Goal: Transaction & Acquisition: Purchase product/service

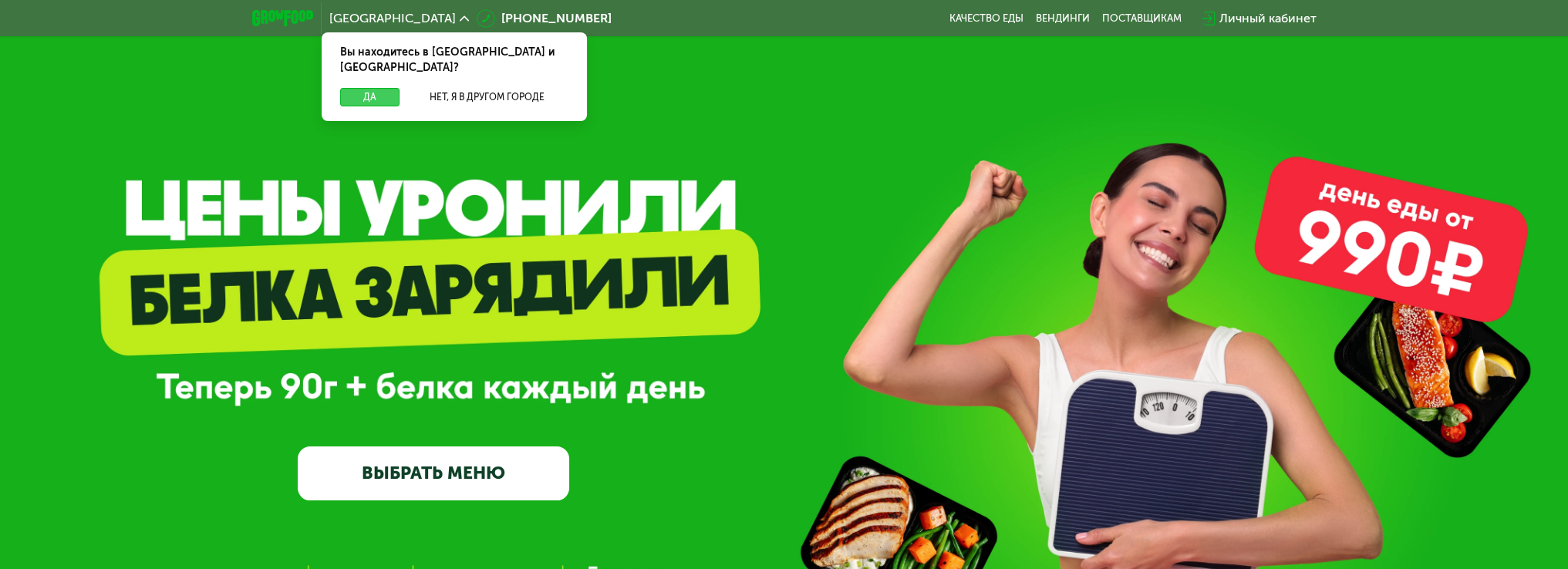
click at [370, 88] on button "Да" at bounding box center [369, 98] width 59 height 19
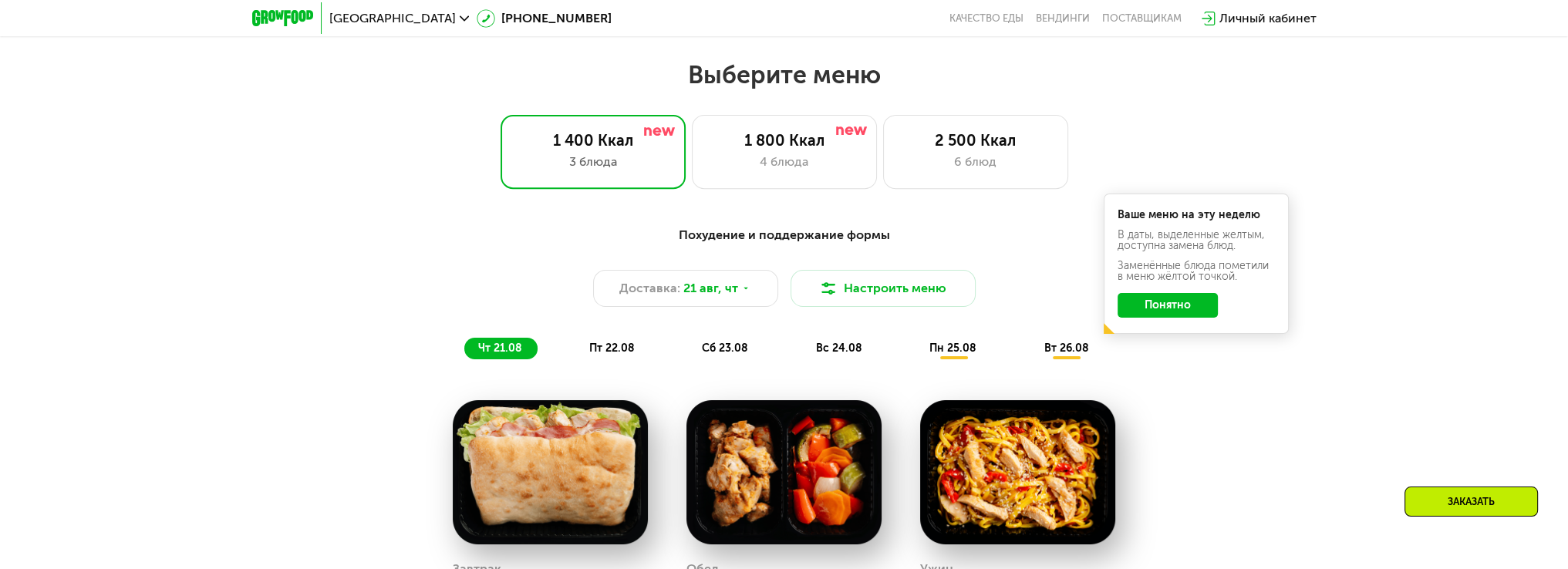
scroll to position [848, 0]
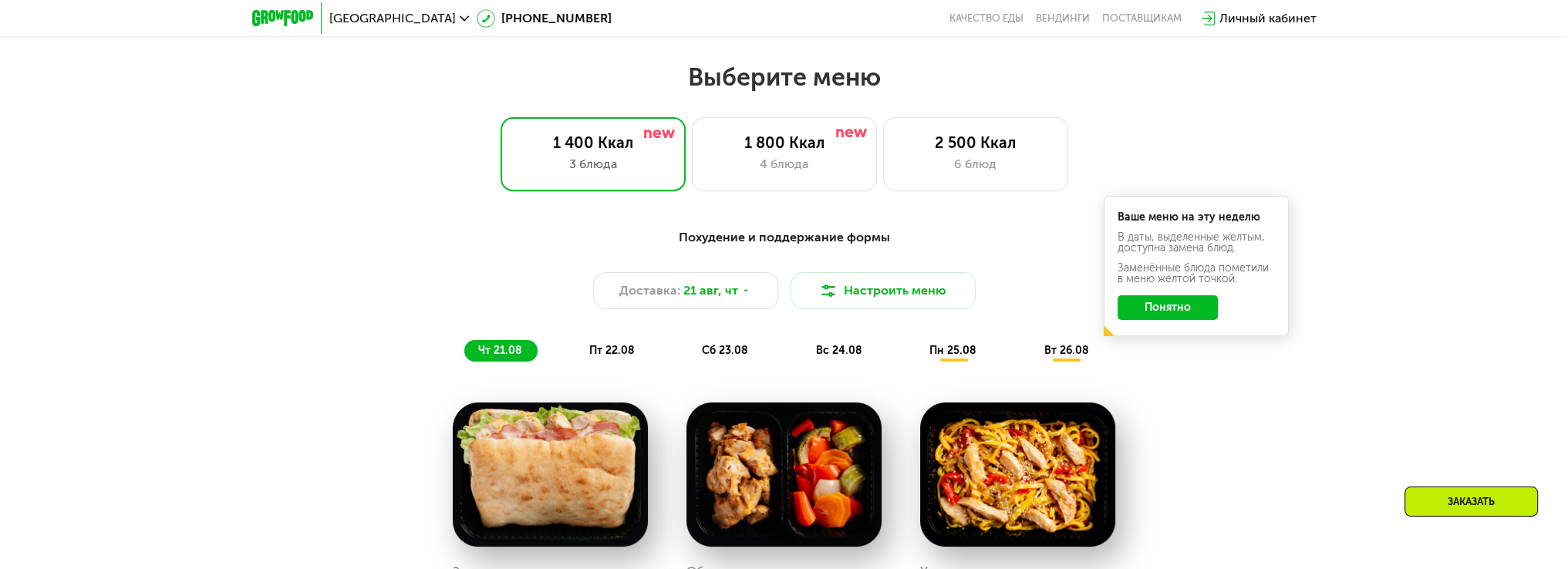
click at [813, 248] on div "Похудение и поддержание формы" at bounding box center [784, 238] width 913 height 20
click at [811, 163] on div "4 блюда" at bounding box center [784, 164] width 153 height 19
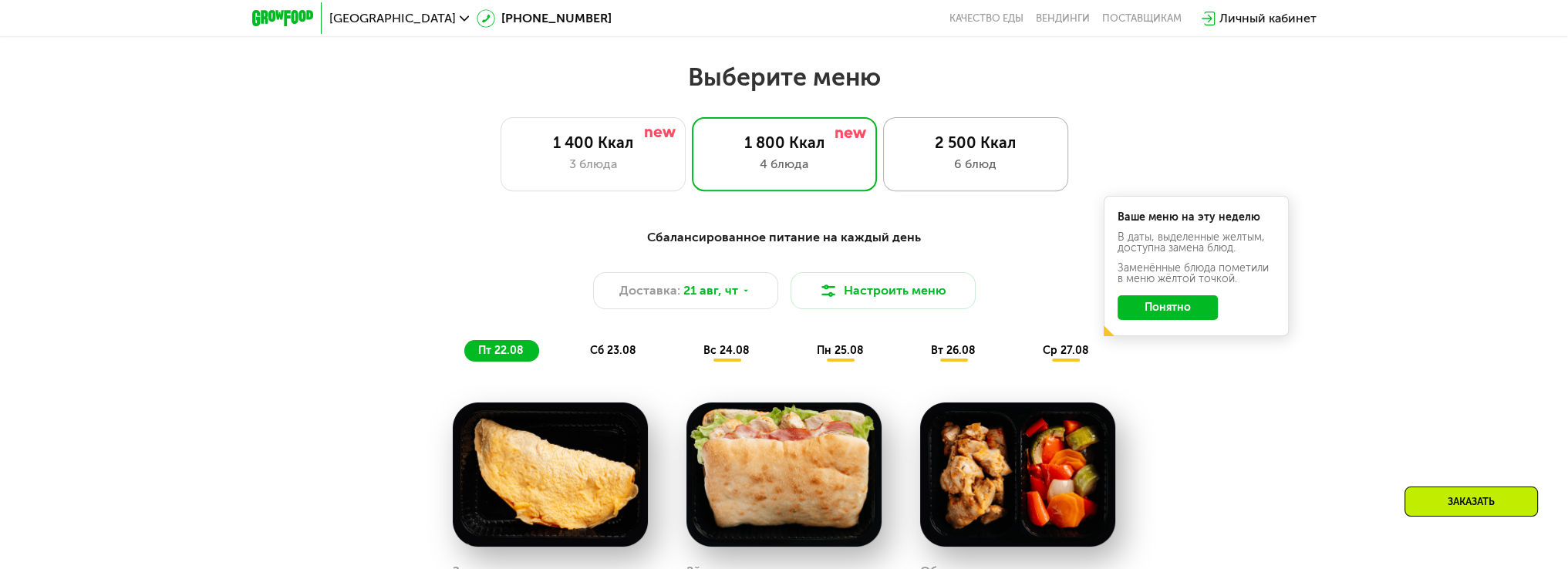
click at [969, 182] on div "2 500 Ккал 6 блюд" at bounding box center [975, 154] width 185 height 74
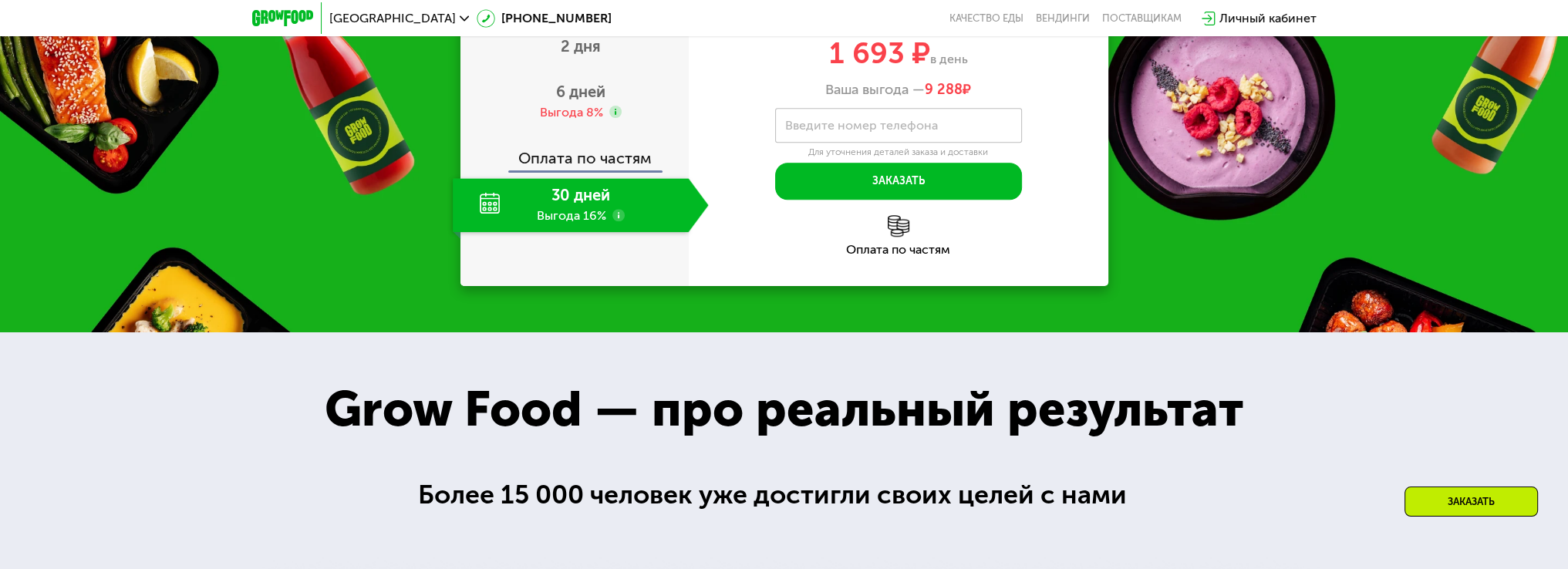
scroll to position [1851, 0]
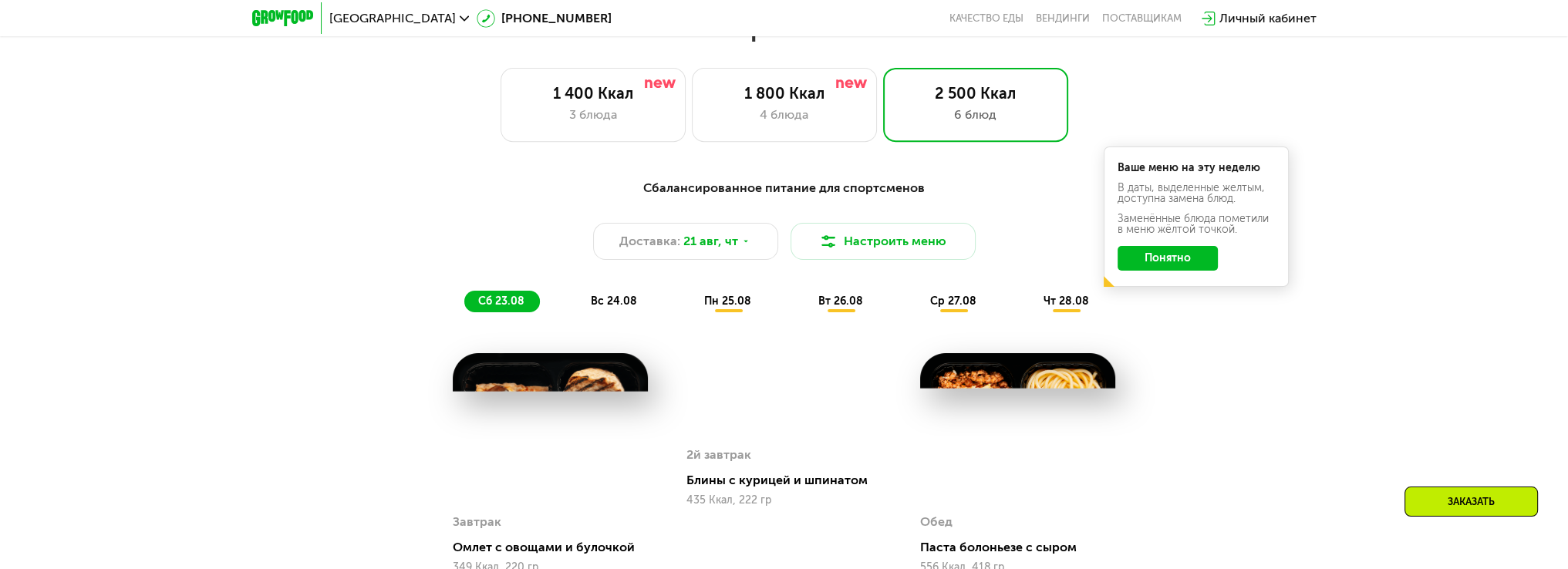
scroll to position [925, 0]
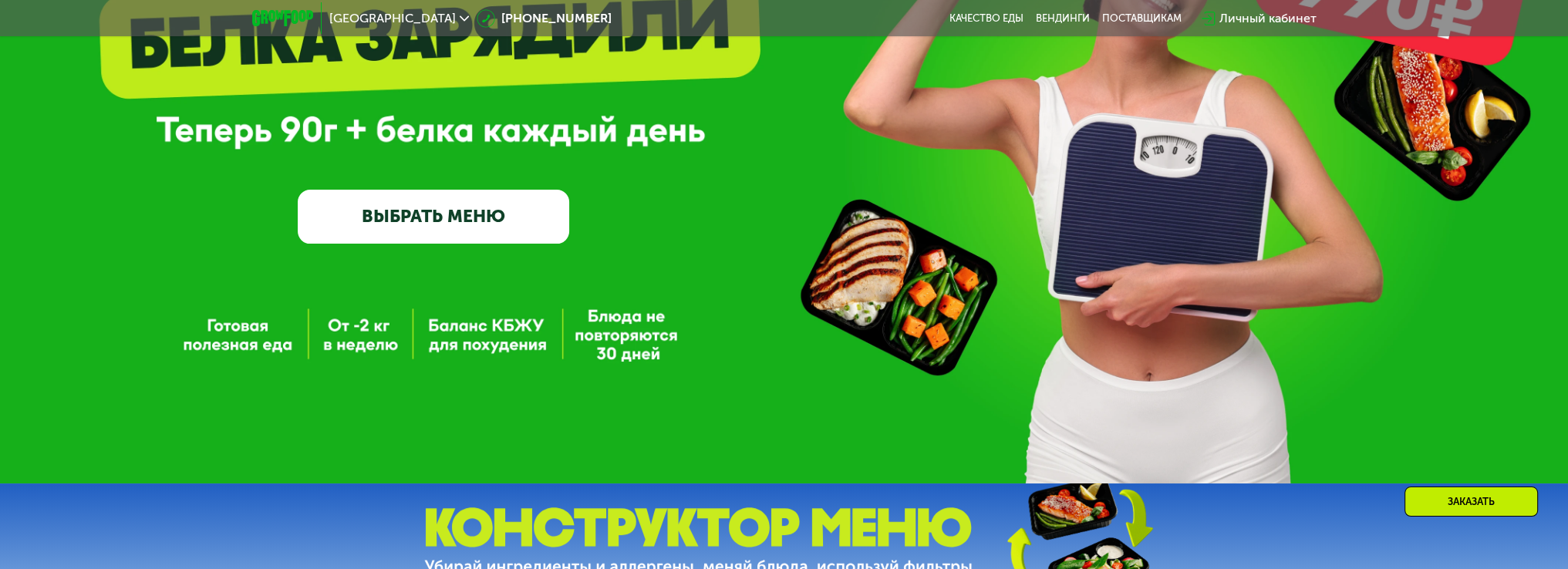
scroll to position [231, 0]
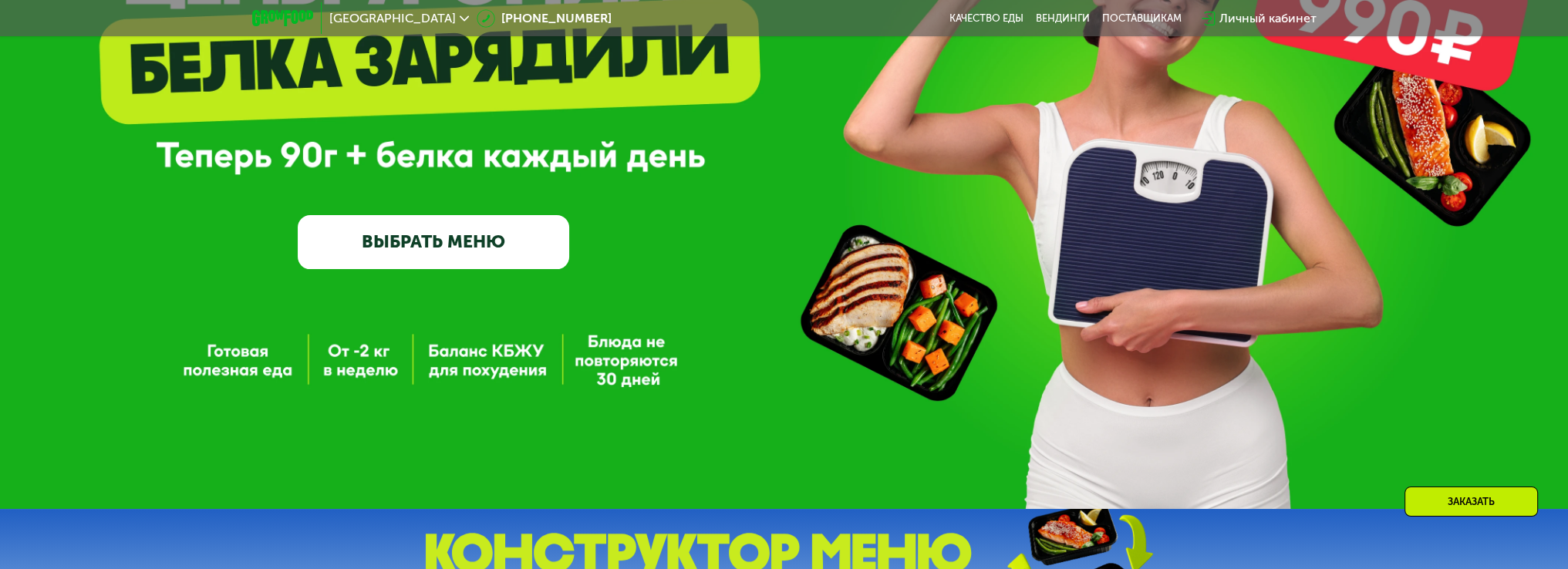
click at [486, 246] on link "ВЫБРАТЬ МЕНЮ" at bounding box center [433, 242] width 272 height 54
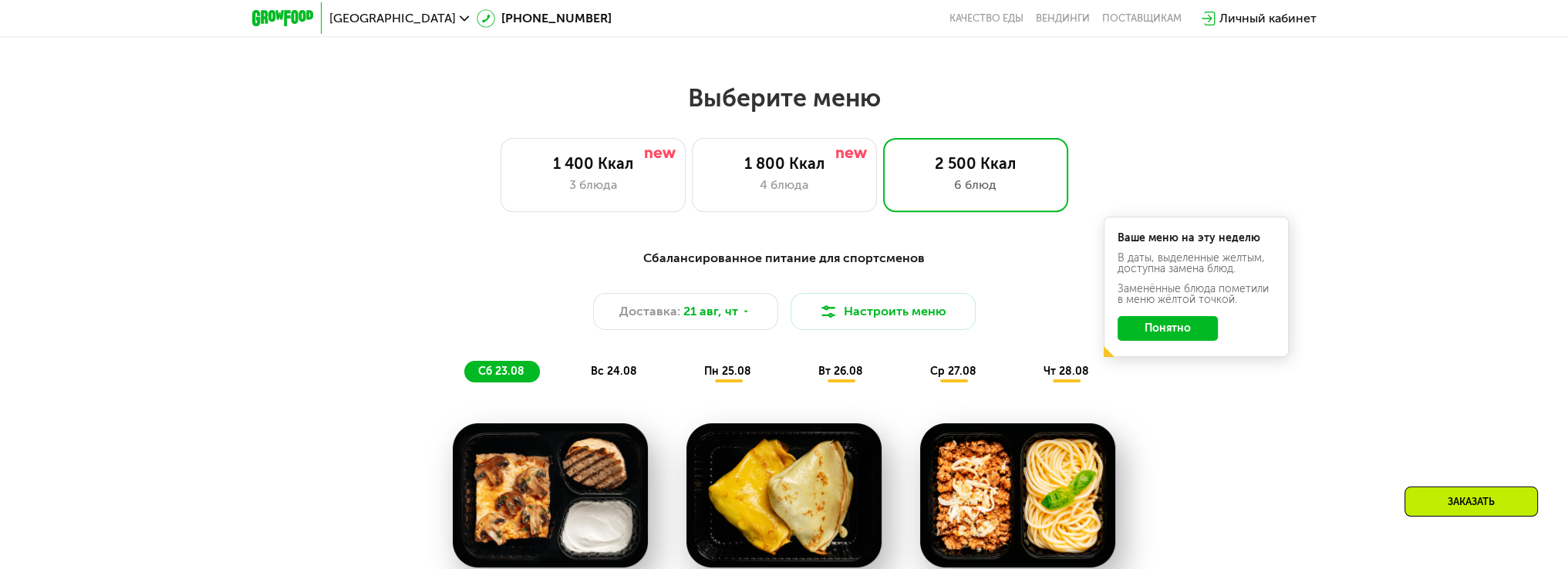
scroll to position [879, 0]
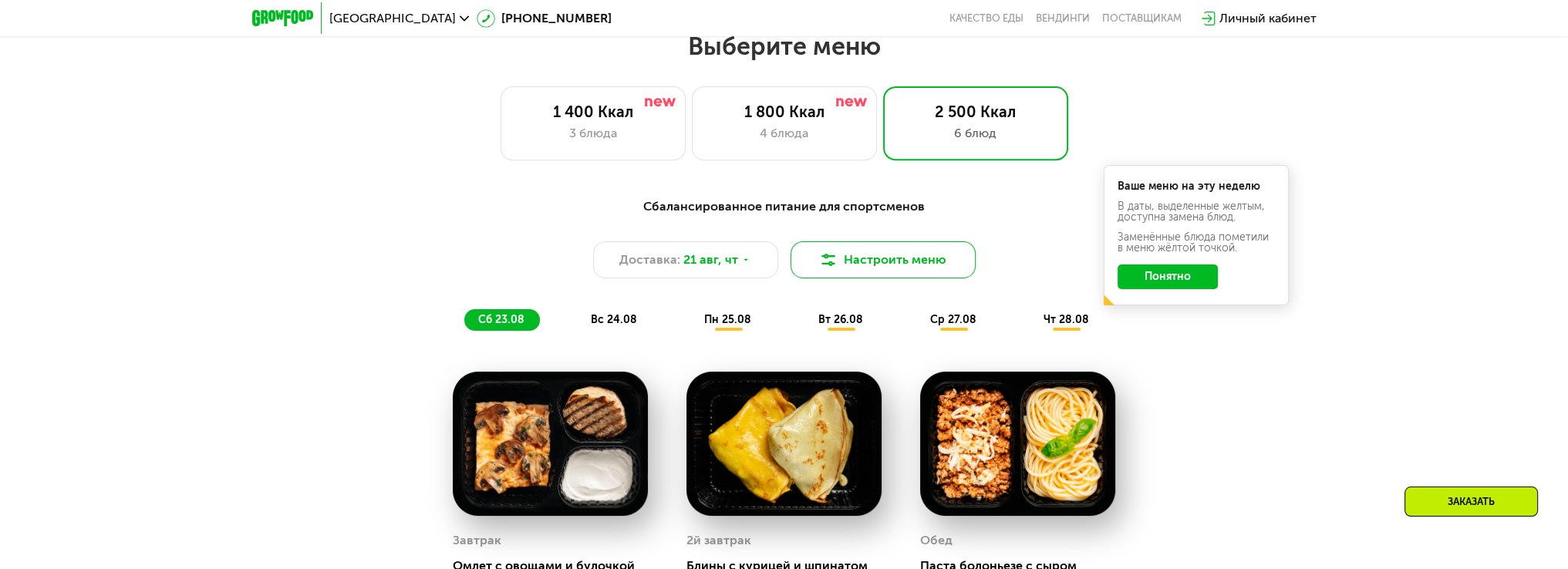
click at [889, 269] on button "Настроить меню" at bounding box center [883, 259] width 185 height 37
click at [897, 266] on button "Настроить меню" at bounding box center [883, 259] width 185 height 37
click at [923, 270] on button "Настроить меню" at bounding box center [883, 259] width 185 height 37
click at [903, 266] on button "Настроить меню" at bounding box center [883, 259] width 185 height 37
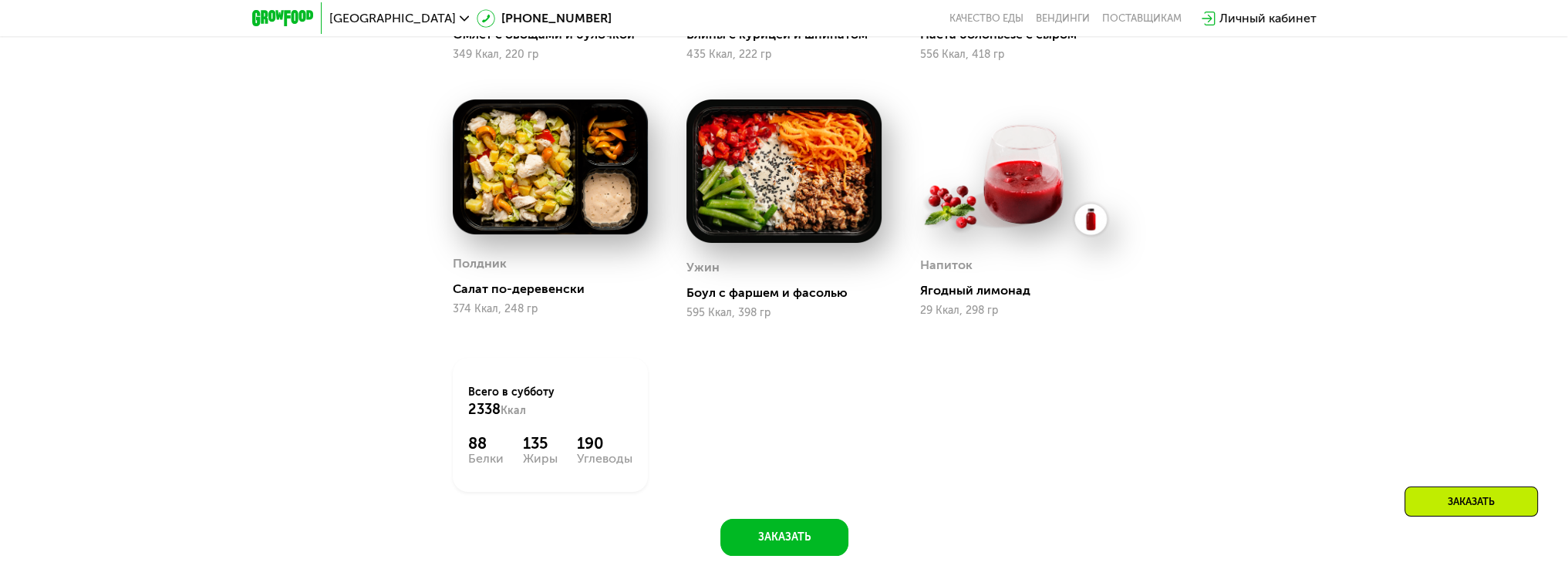
scroll to position [1419, 0]
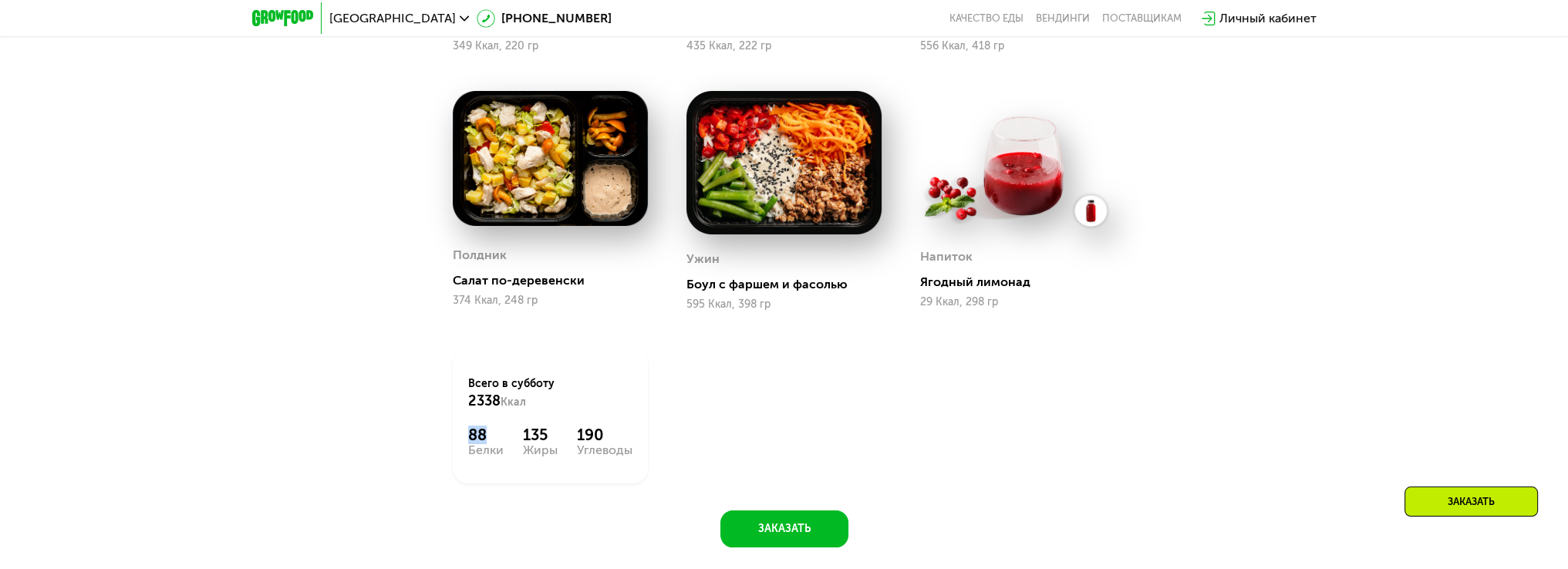
drag, startPoint x: 494, startPoint y: 433, endPoint x: 454, endPoint y: 442, distance: 41.0
click at [454, 442] on div "Всего в [DATE] 2338 Ккал 88 Белки 135 Жиры 190 Углеводы" at bounding box center [551, 416] width 195 height 134
click at [388, 370] on div "Сбалансированное питание для спортсменов Доставка: [DATE] Настроить меню сб 23.…" at bounding box center [784, 98] width 951 height 899
drag, startPoint x: 524, startPoint y: 403, endPoint x: 438, endPoint y: 390, distance: 87.0
click at [438, 390] on div "Всего в [DATE] 2338 Ккал 88 Белки 135 Жиры 190 Углеводы" at bounding box center [550, 416] width 234 height 173
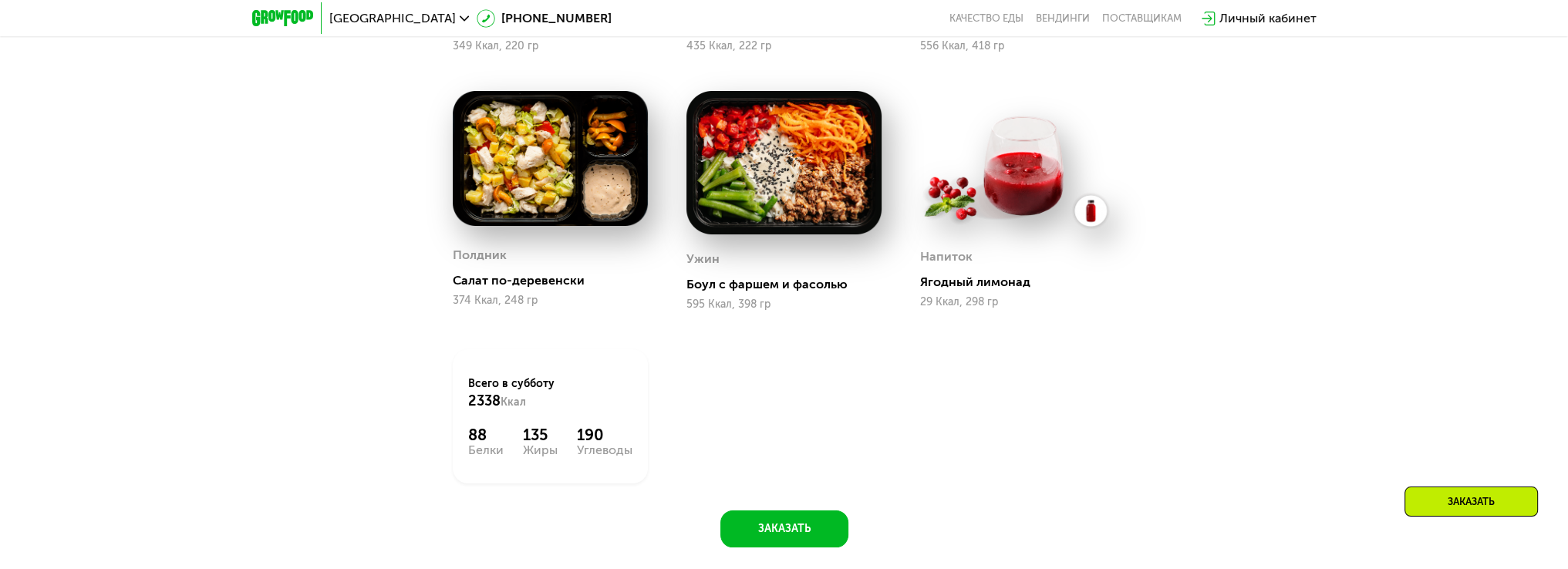
click at [368, 443] on div "Сбалансированное питание для спортсменов Доставка: [DATE] Настроить меню сб 23.…" at bounding box center [784, 98] width 951 height 899
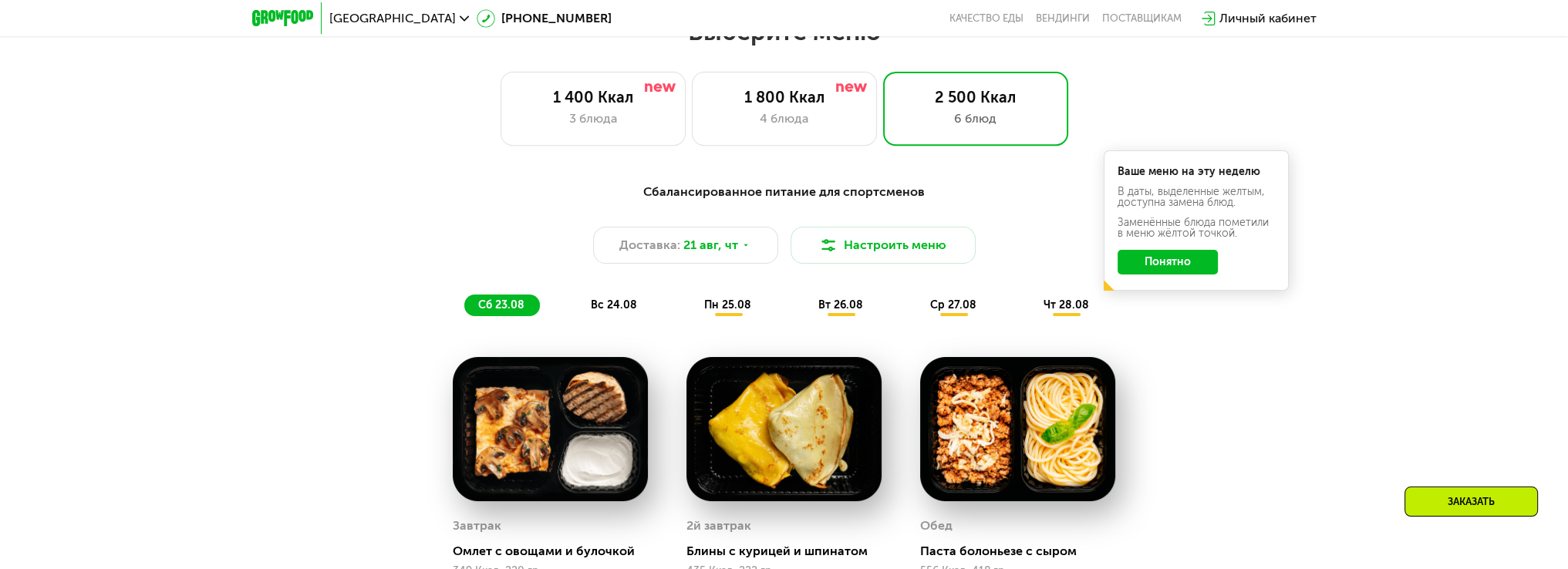
scroll to position [879, 0]
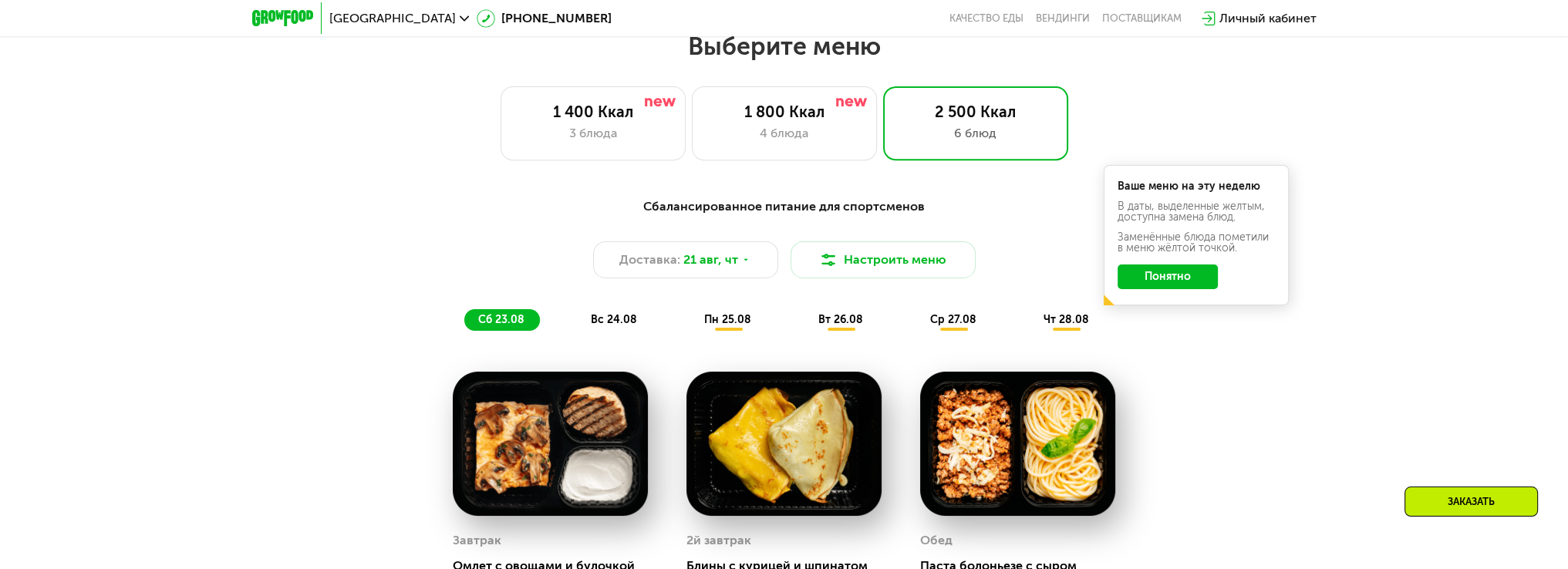
click at [1173, 297] on div "Ваше меню на эту неделю В даты, выделенные желтым, доступна замена блюд. Заменё…" at bounding box center [1196, 235] width 185 height 140
click at [1178, 284] on button "Понятно" at bounding box center [1168, 277] width 101 height 24
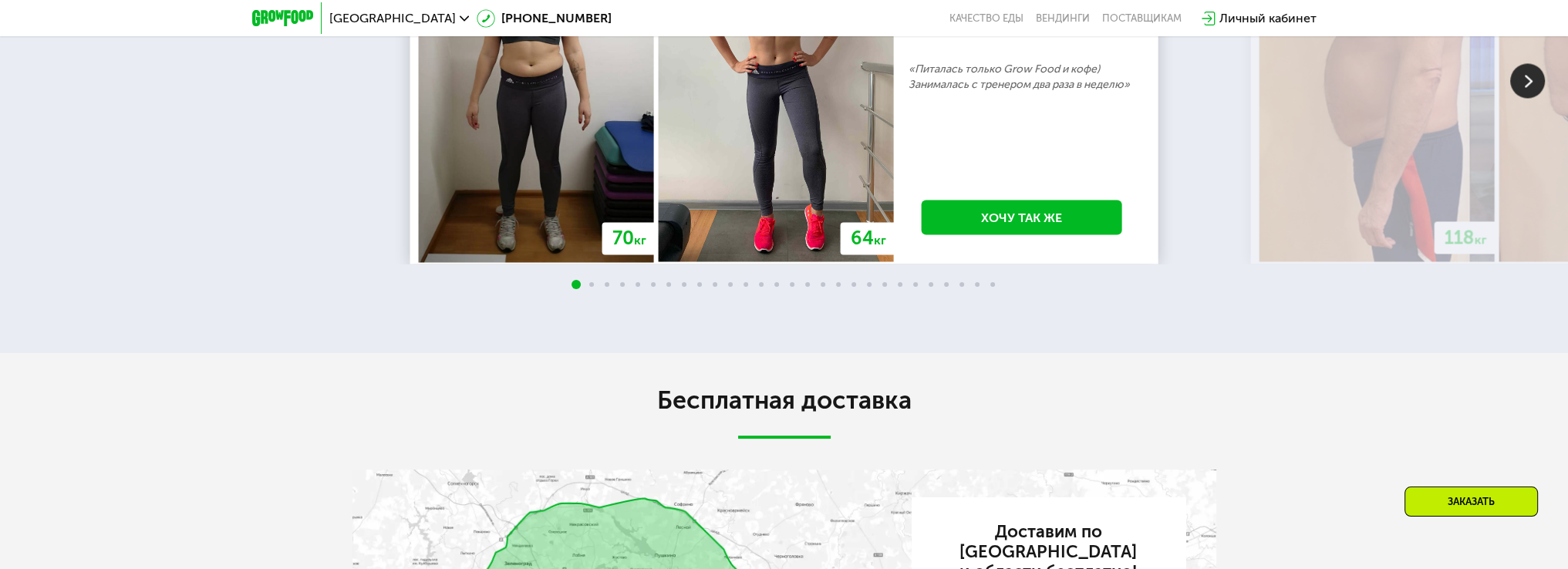
scroll to position [3346, 0]
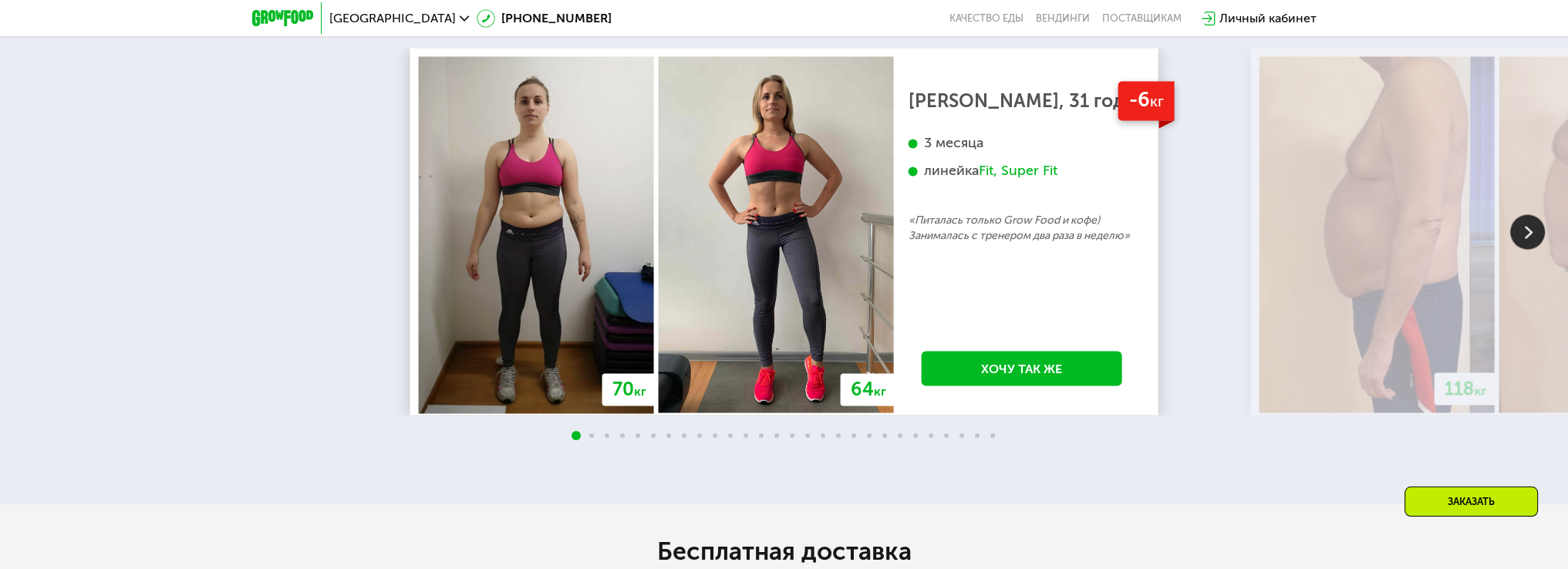
click at [587, 439] on div at bounding box center [784, 436] width 1568 height 12
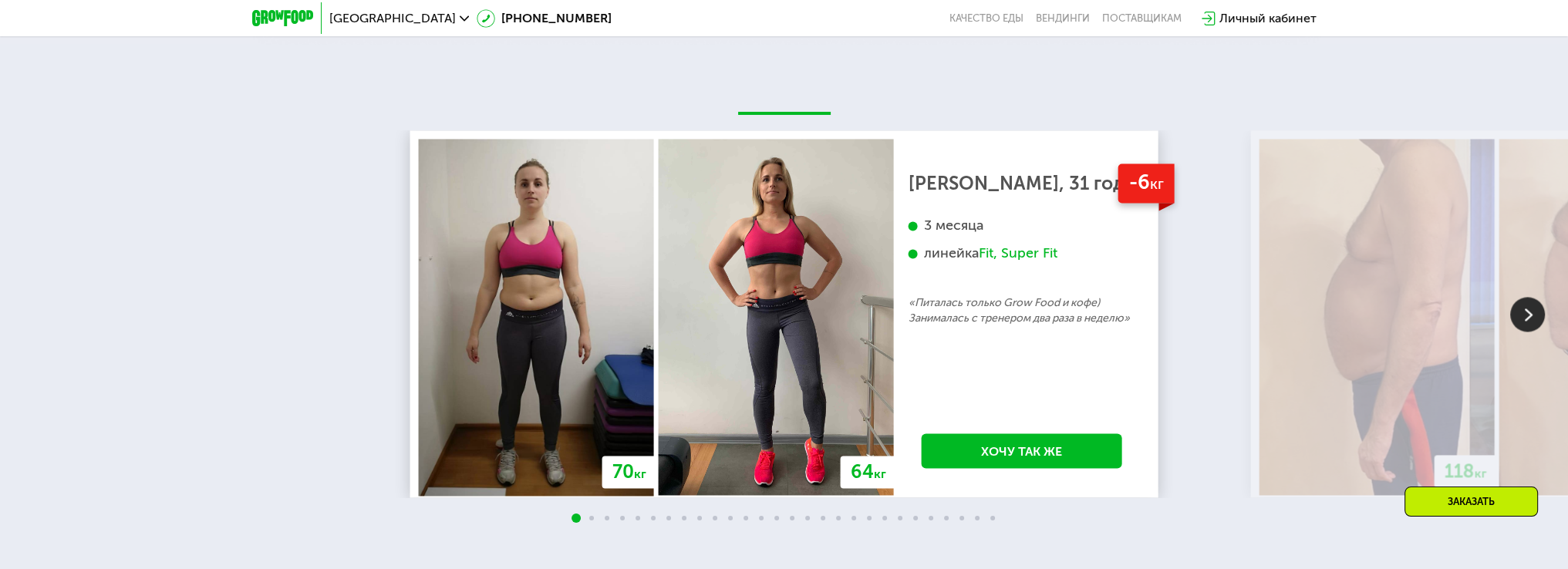
scroll to position [3191, 0]
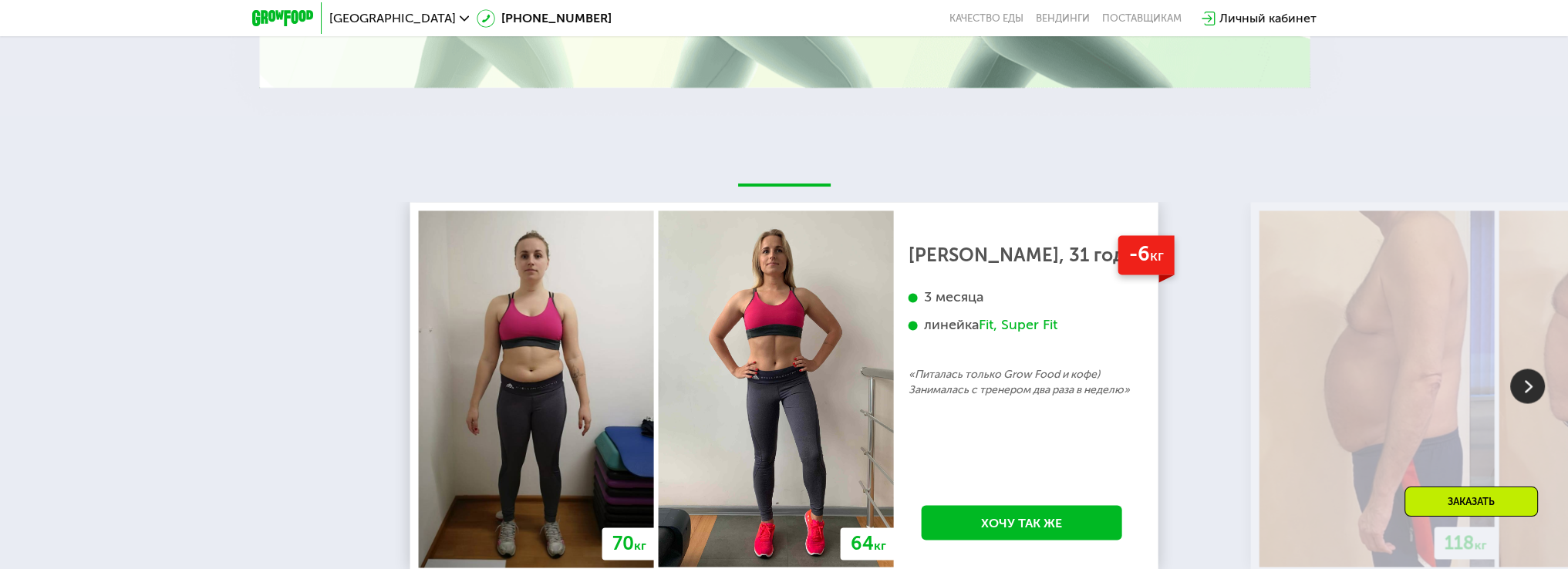
click at [1524, 396] on img at bounding box center [1528, 385] width 35 height 35
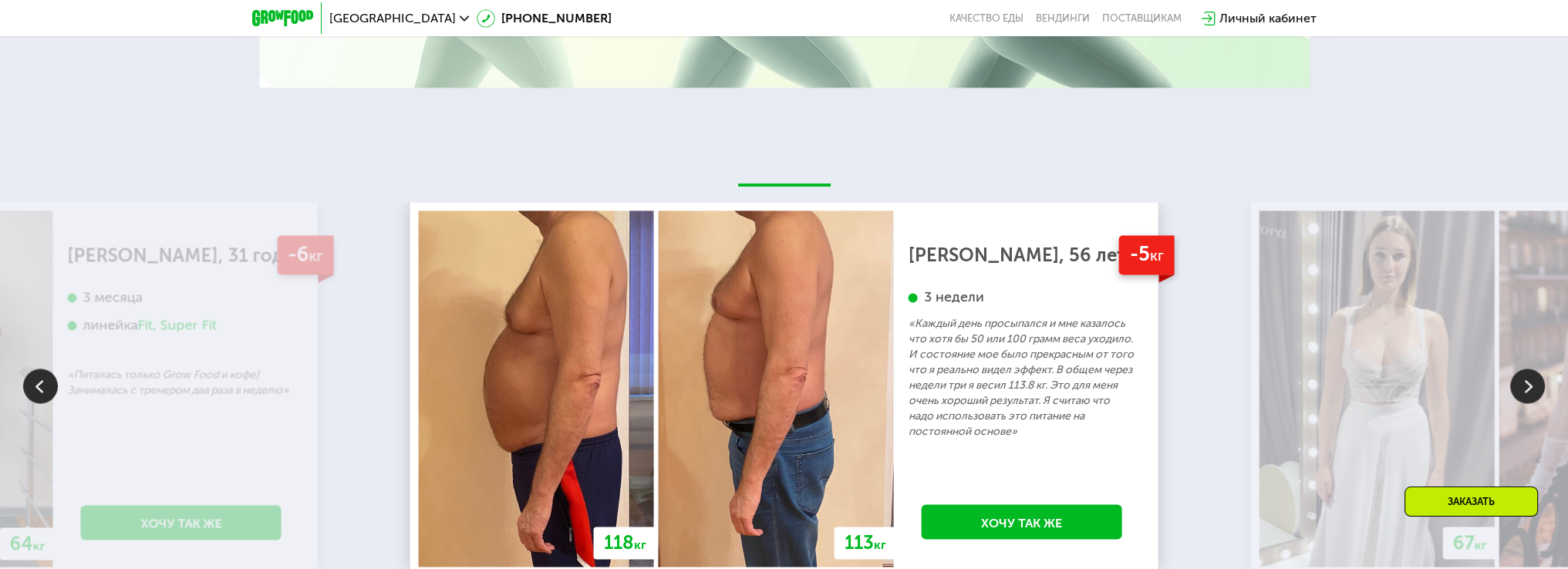
click at [1533, 390] on img at bounding box center [1528, 385] width 35 height 35
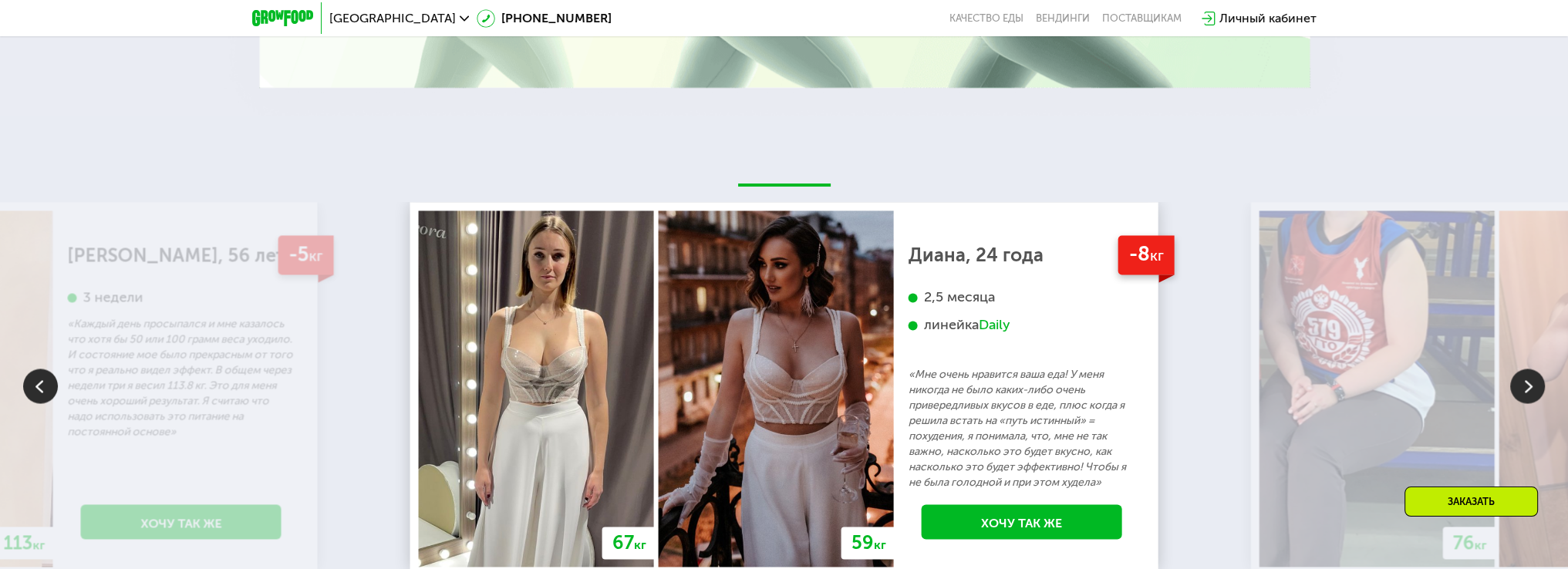
click at [1533, 398] on img at bounding box center [1528, 385] width 35 height 35
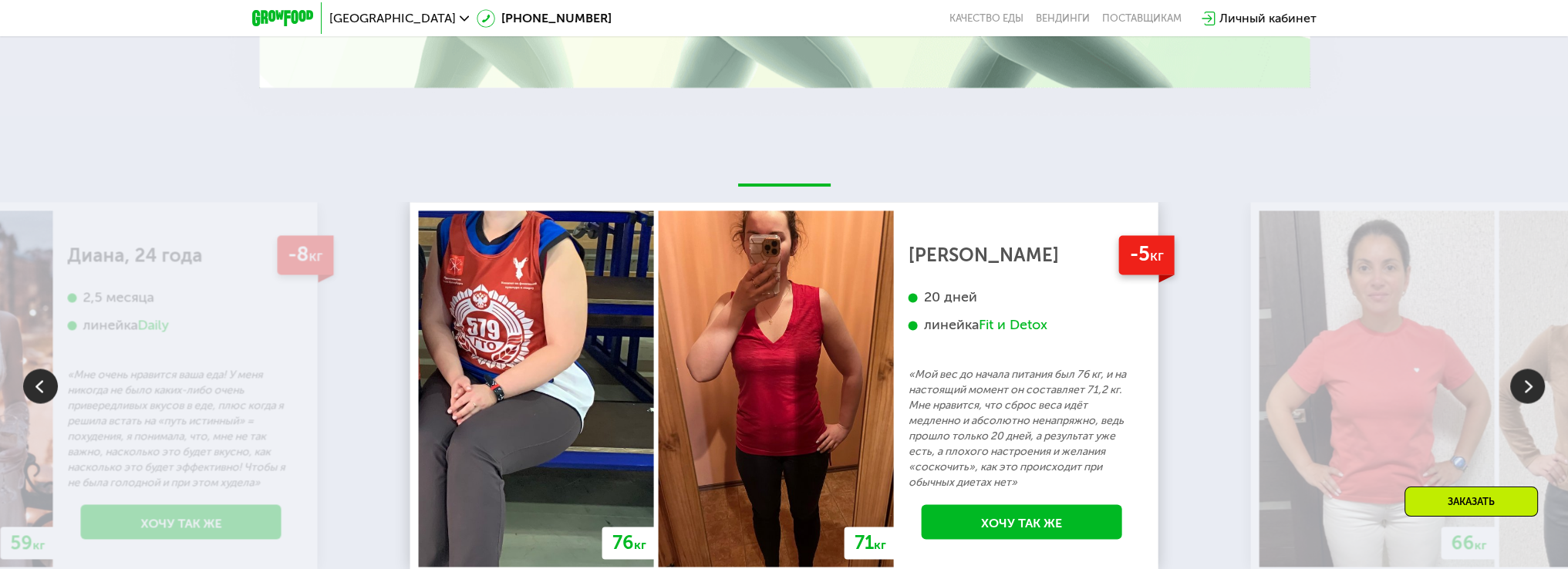
click at [1534, 398] on img at bounding box center [1528, 385] width 35 height 35
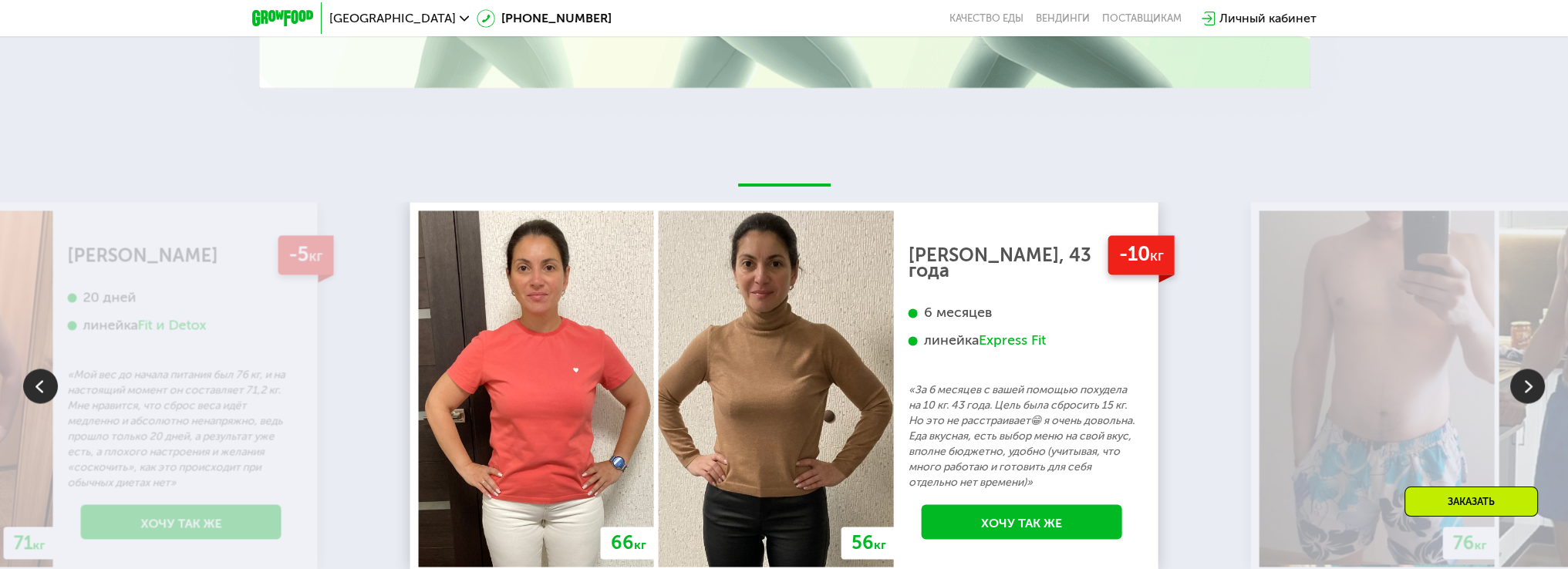
click at [1528, 398] on img at bounding box center [1528, 385] width 35 height 35
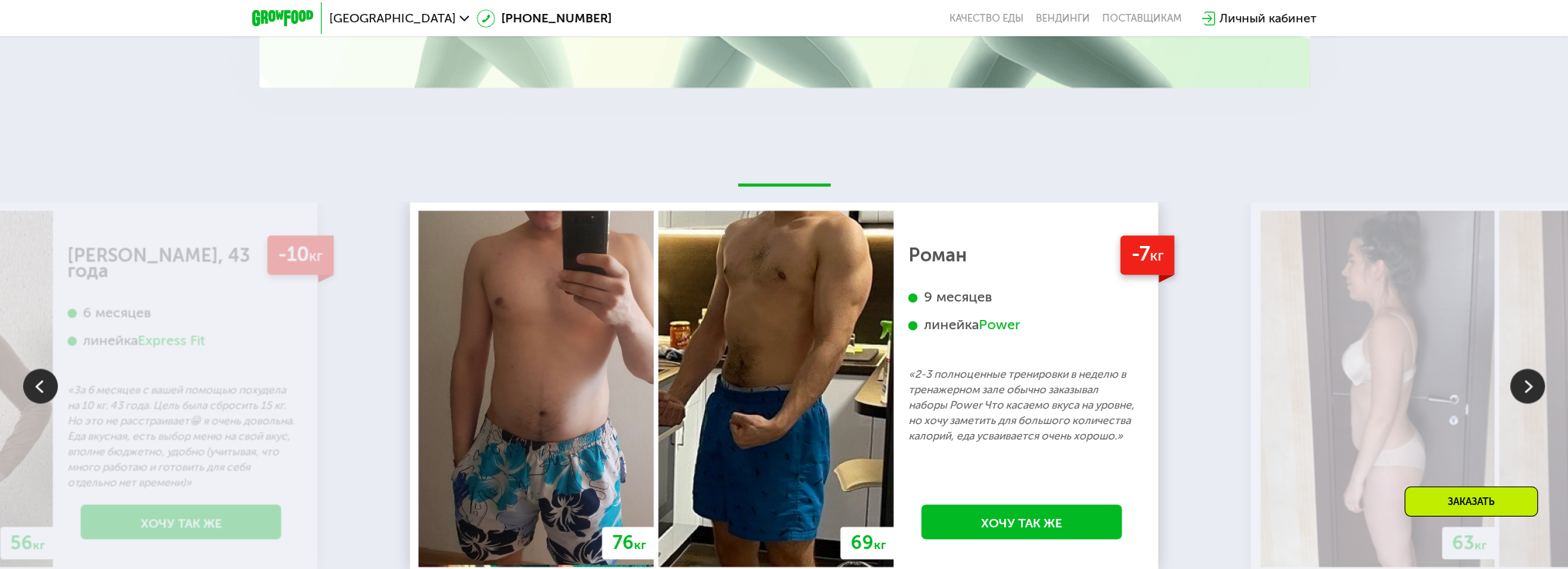
click at [1528, 398] on img at bounding box center [1528, 385] width 35 height 35
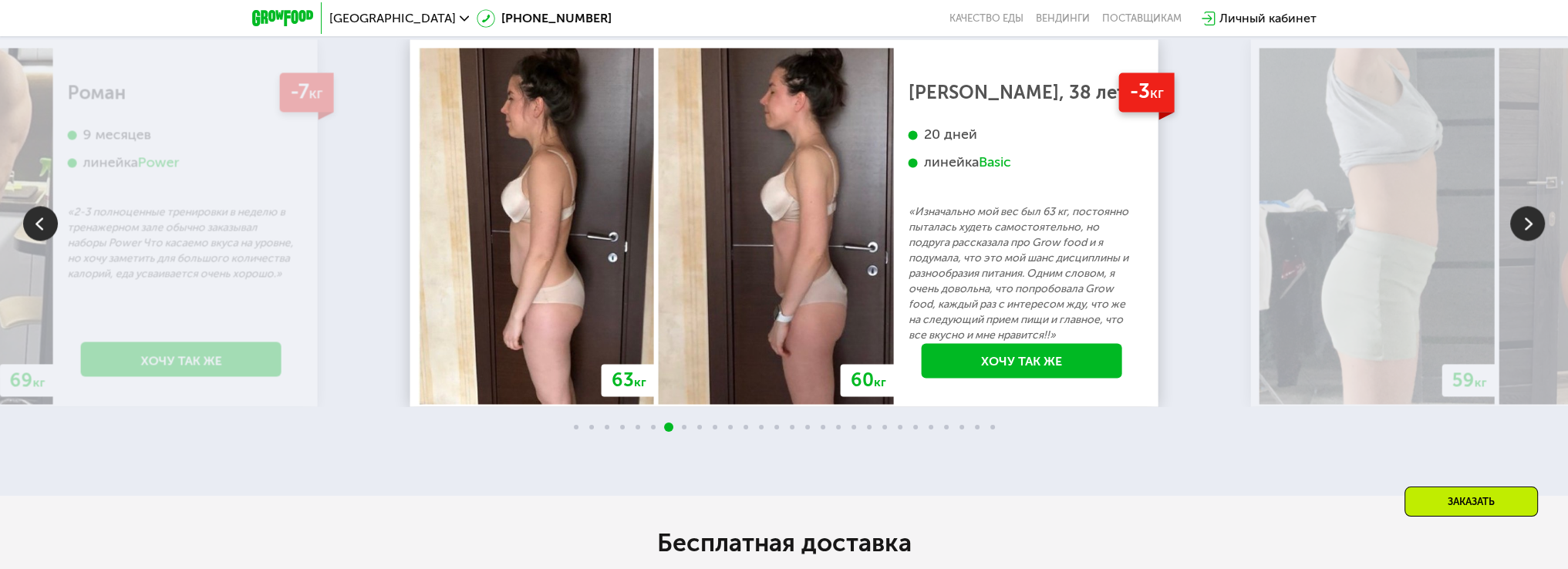
scroll to position [3346, 0]
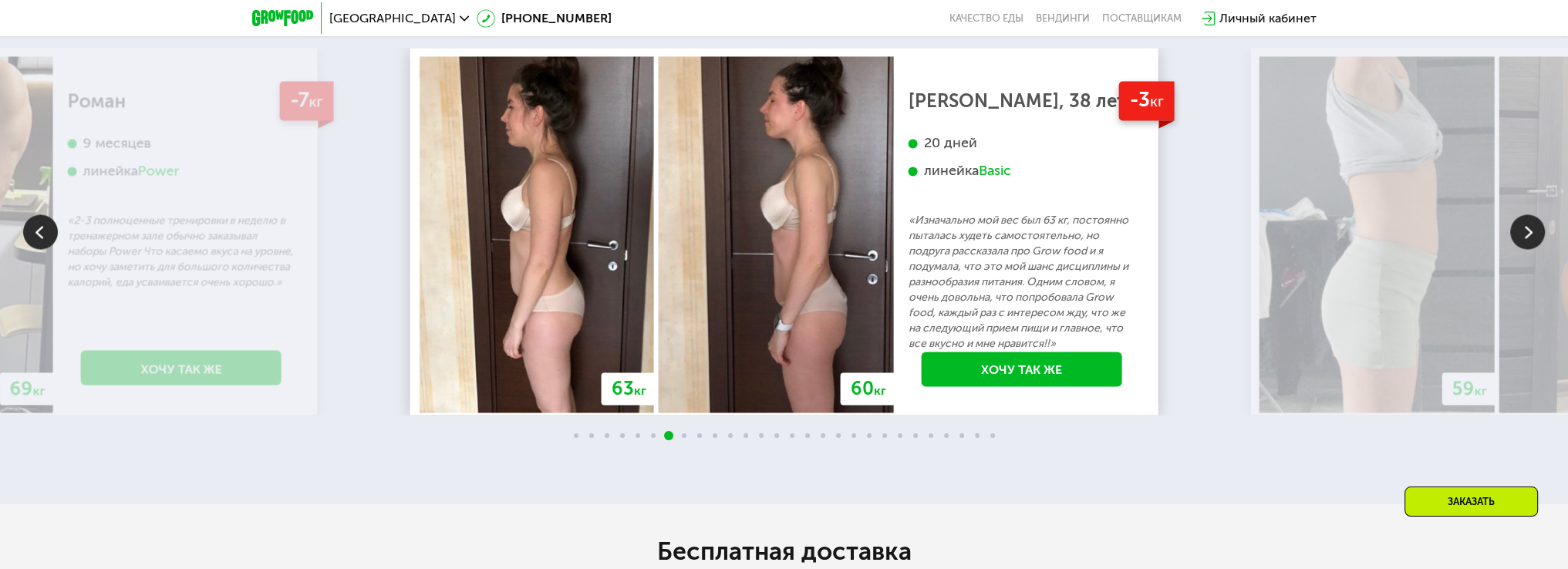
click at [44, 239] on img at bounding box center [40, 231] width 35 height 35
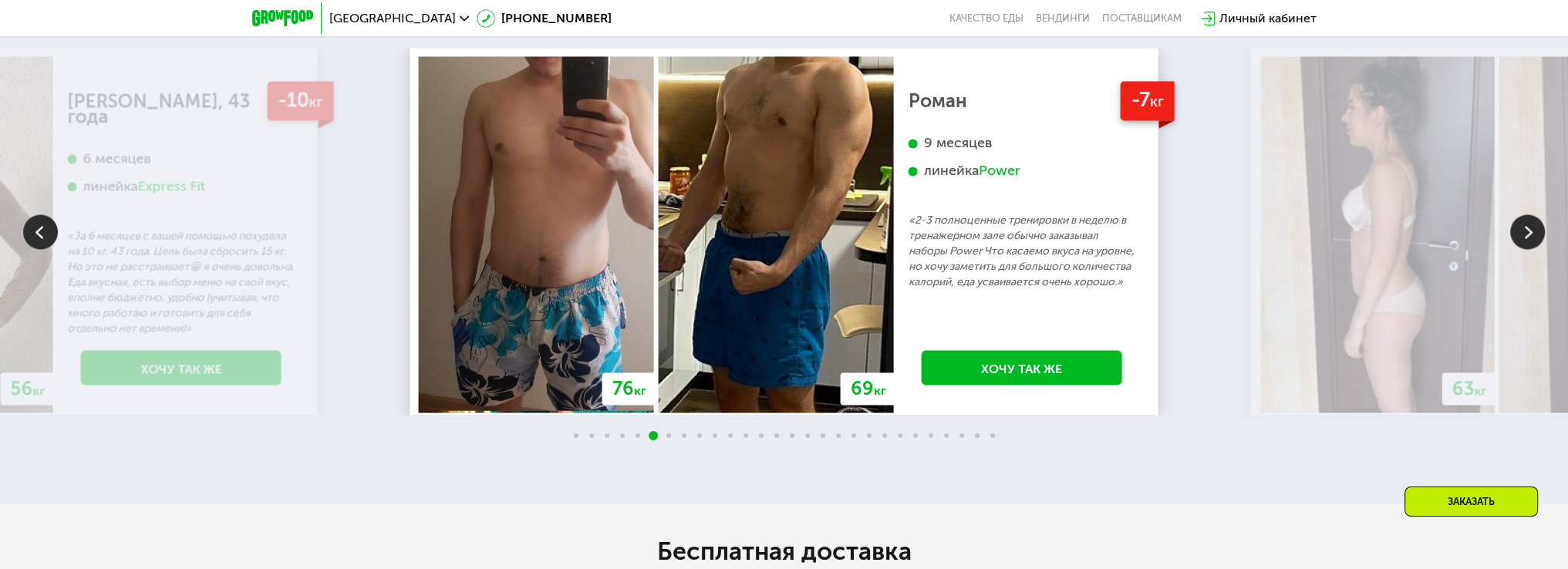
click at [28, 238] on img at bounding box center [40, 231] width 35 height 35
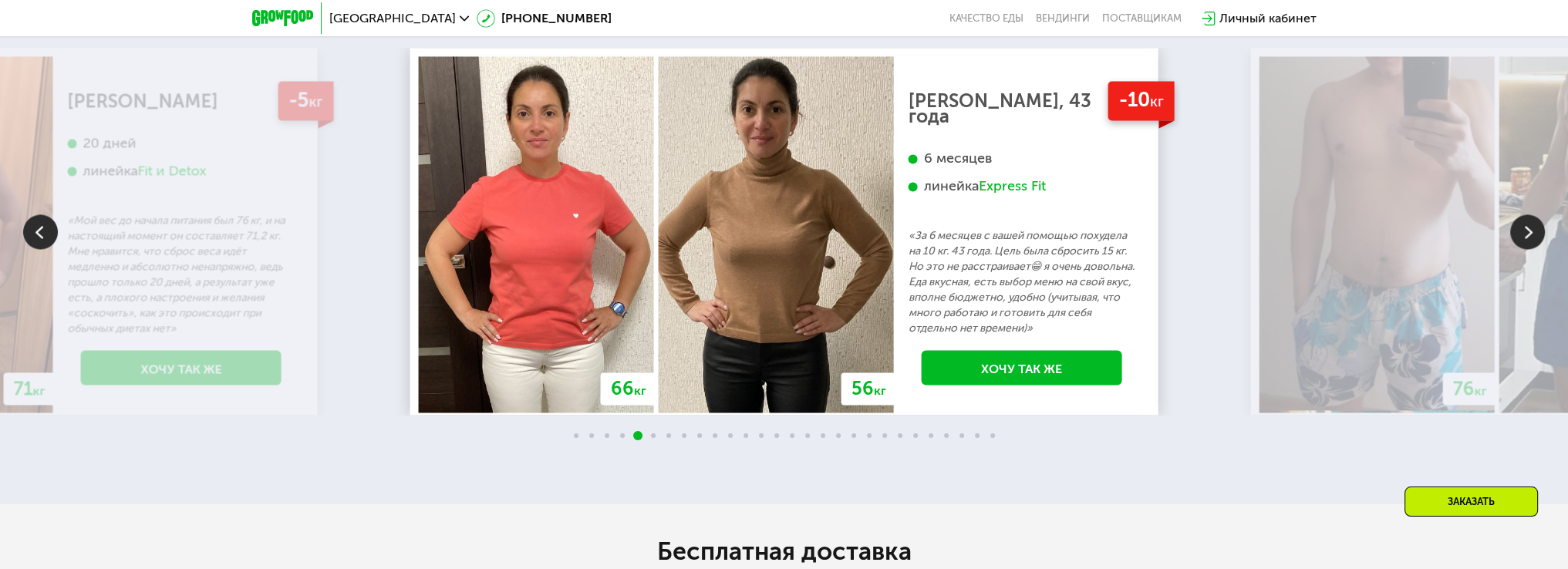
click at [28, 238] on img at bounding box center [40, 231] width 35 height 35
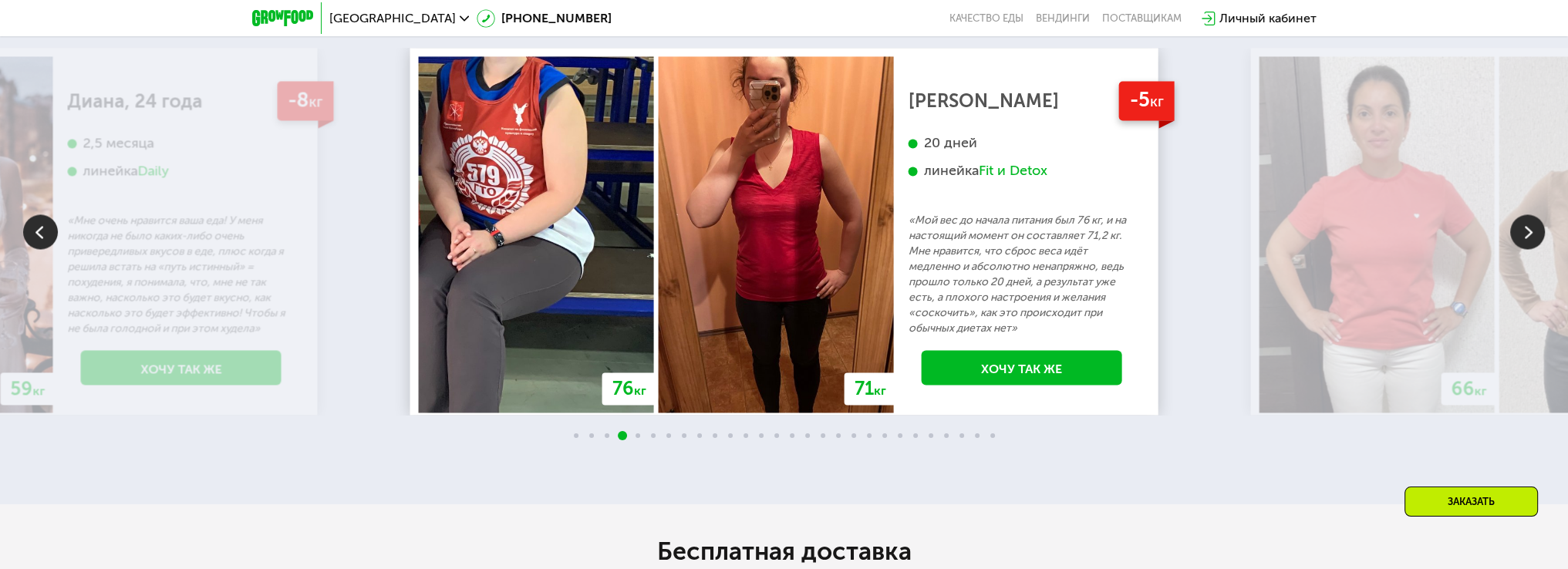
click at [28, 238] on img at bounding box center [40, 231] width 35 height 35
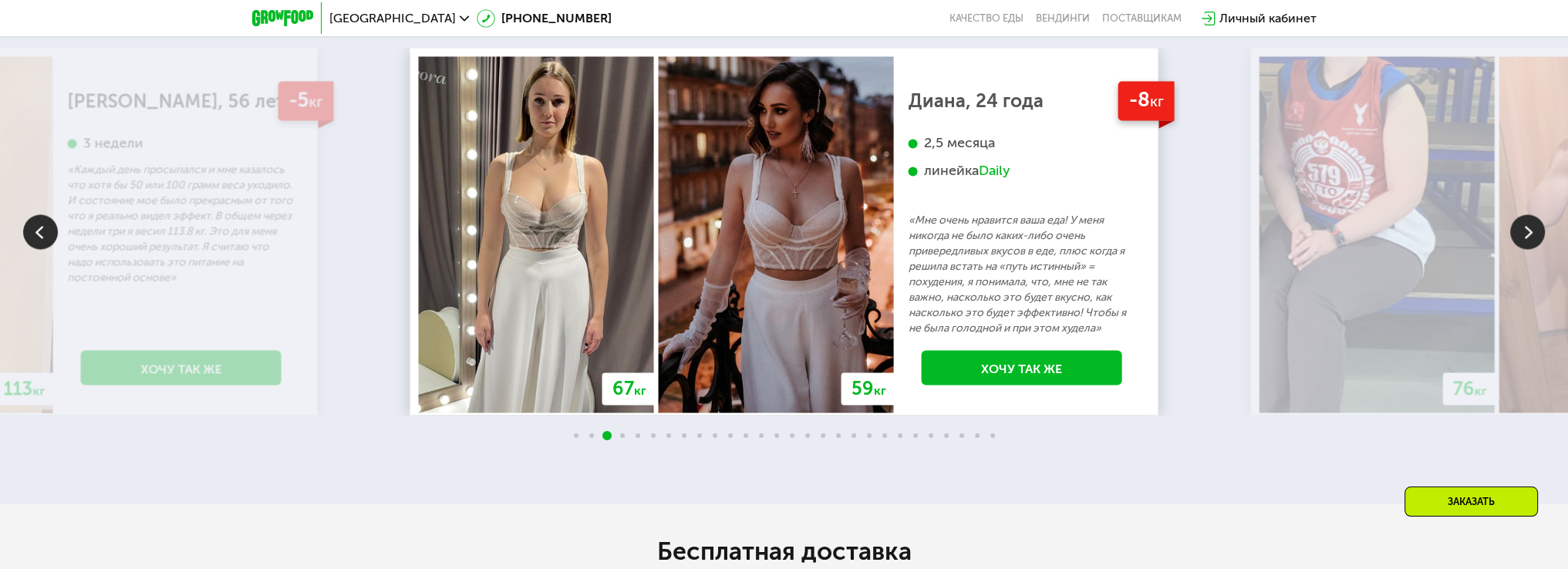
click at [28, 238] on img at bounding box center [40, 231] width 35 height 35
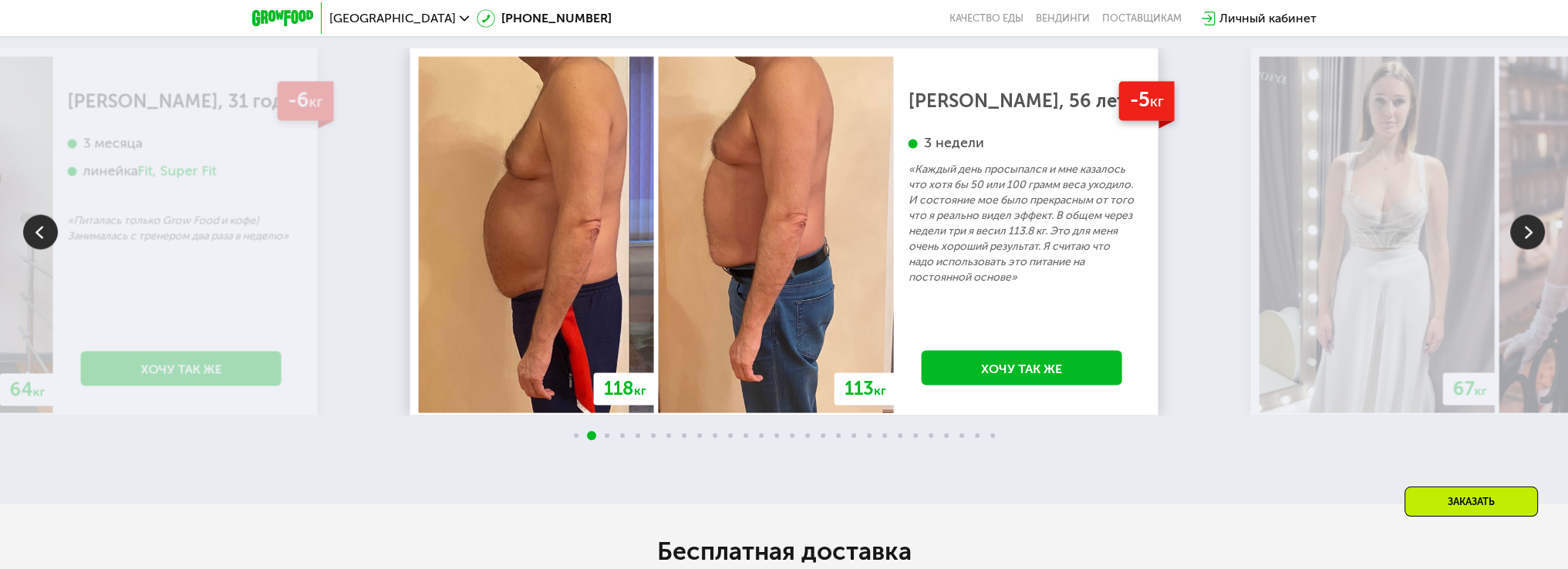
click at [28, 238] on img at bounding box center [40, 231] width 35 height 35
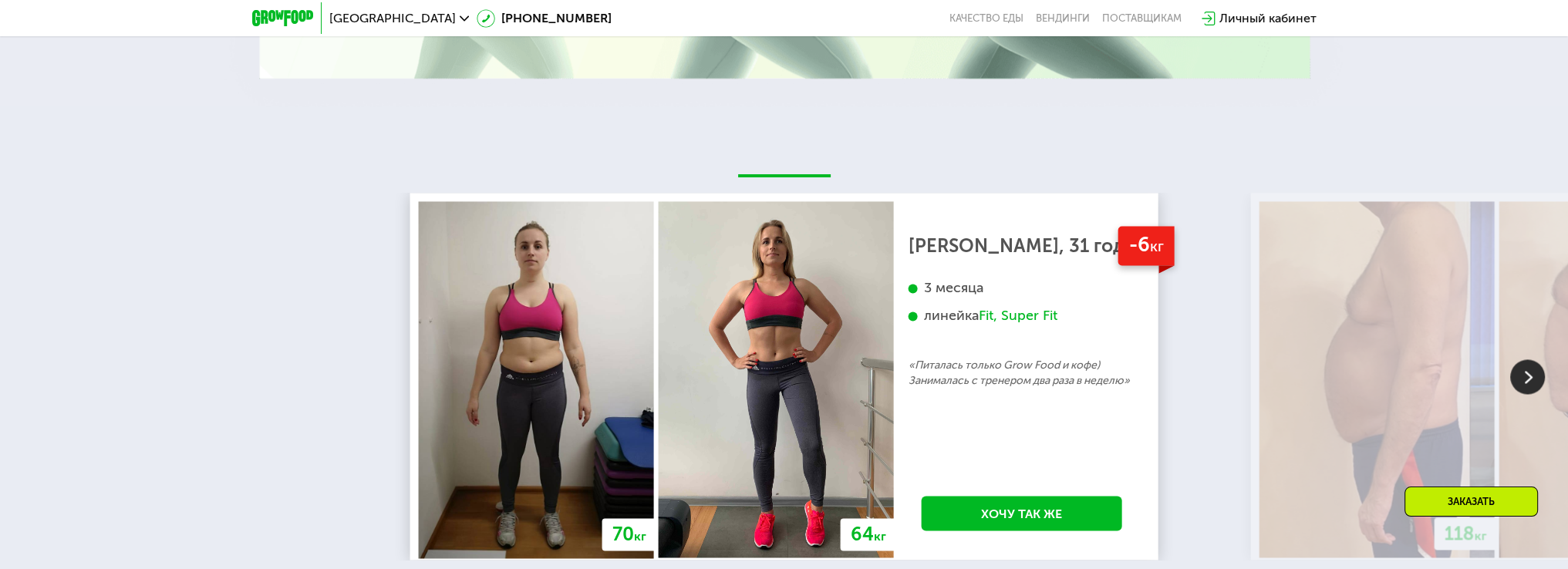
scroll to position [3191, 0]
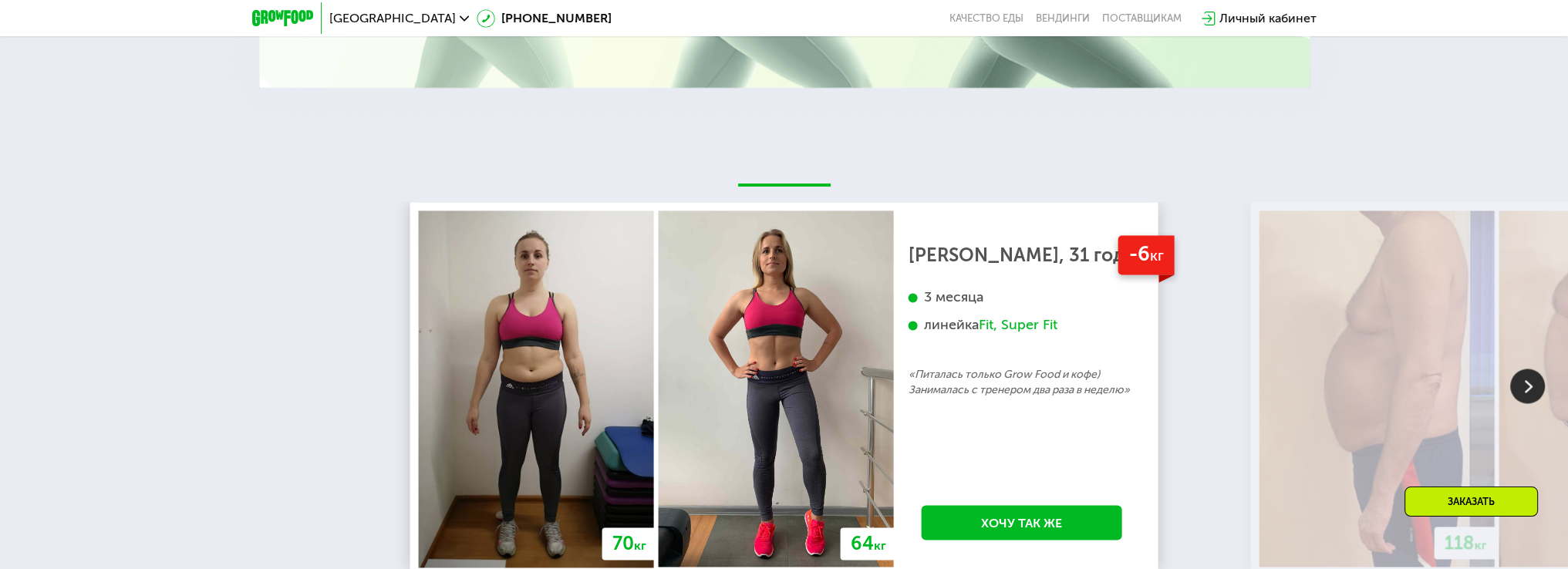
click at [1529, 386] on img at bounding box center [1528, 385] width 35 height 35
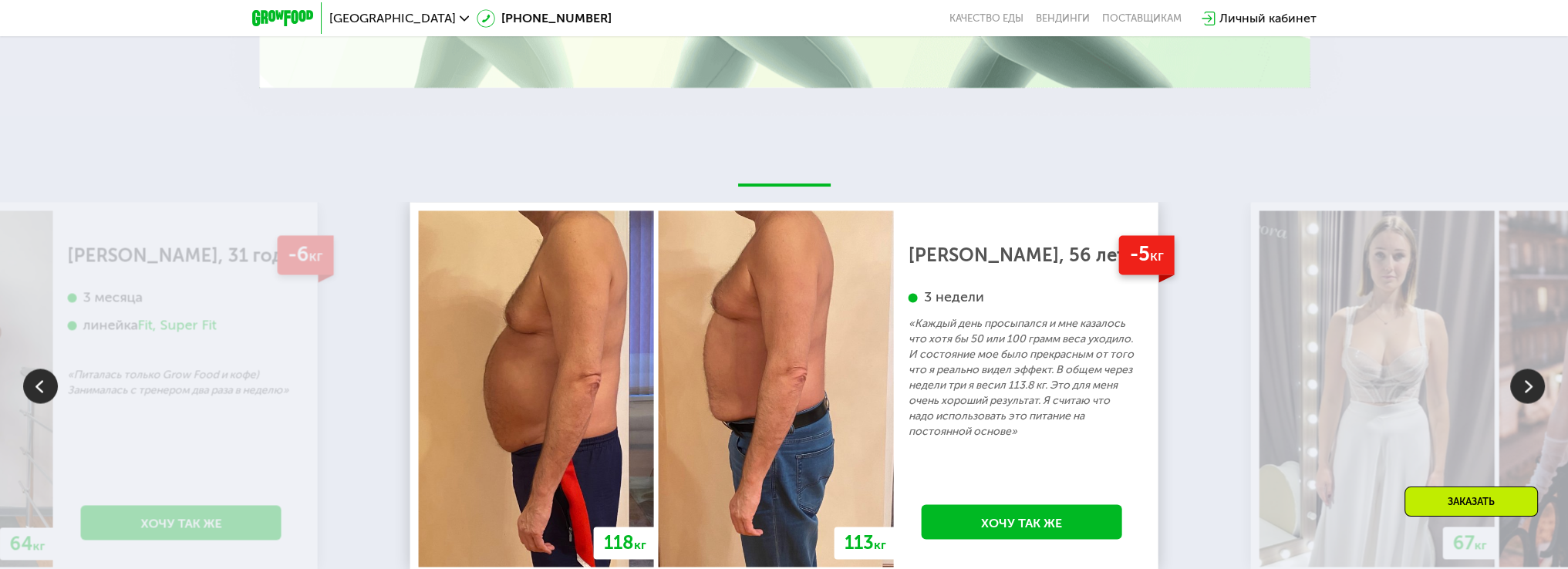
click at [1525, 392] on img at bounding box center [1528, 385] width 35 height 35
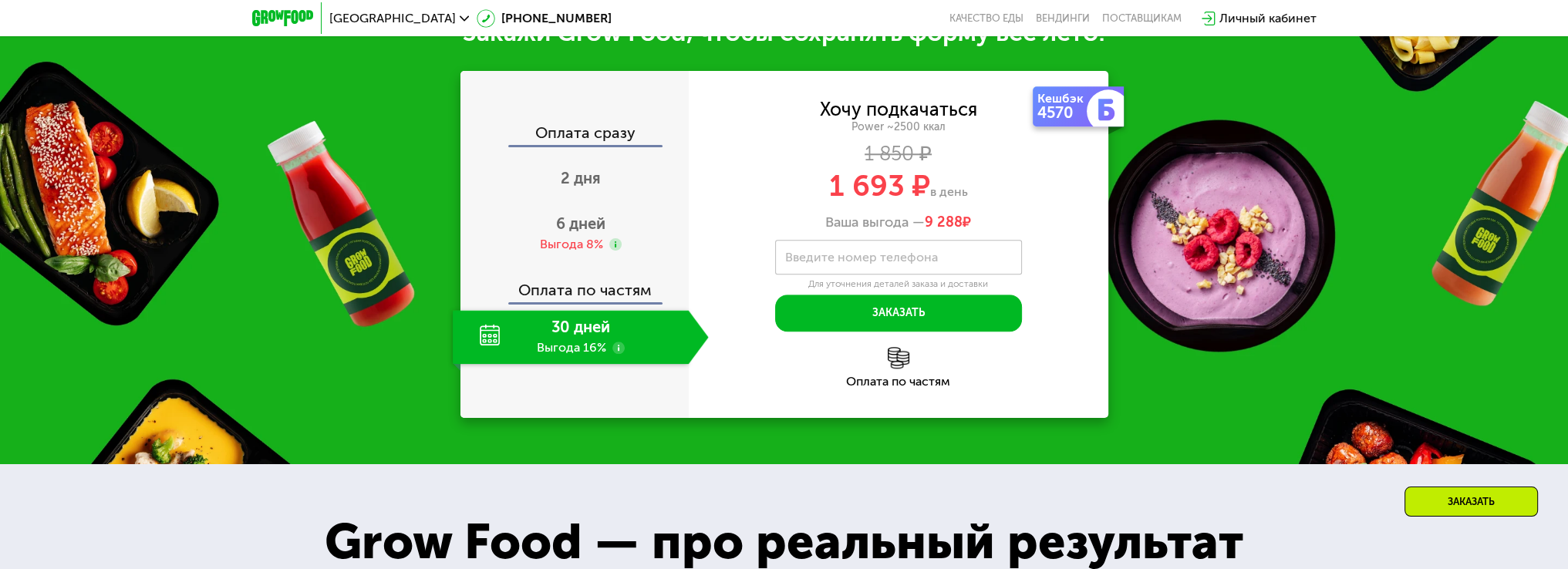
scroll to position [1941, 0]
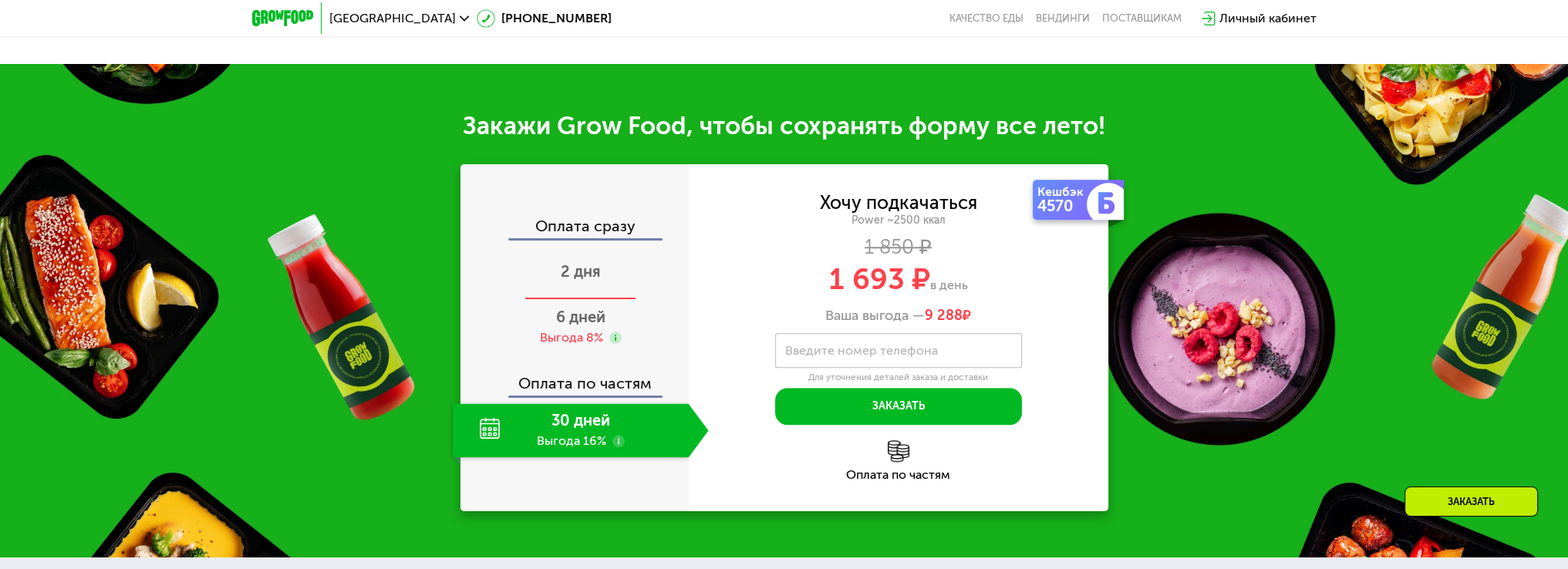
click at [608, 275] on div "2 дня" at bounding box center [581, 272] width 256 height 54
